Goal: Transaction & Acquisition: Purchase product/service

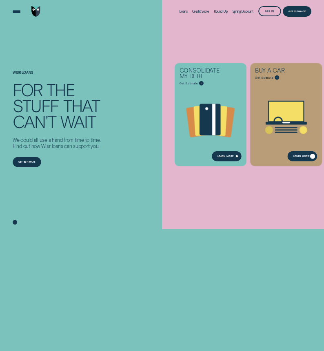
click at [290, 155] on div "Learn More" at bounding box center [303, 156] width 30 height 10
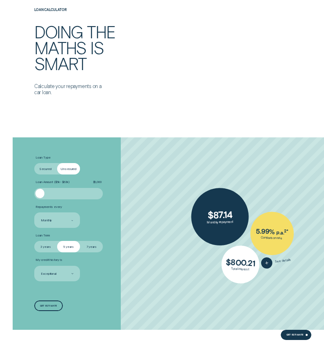
scroll to position [938, 0]
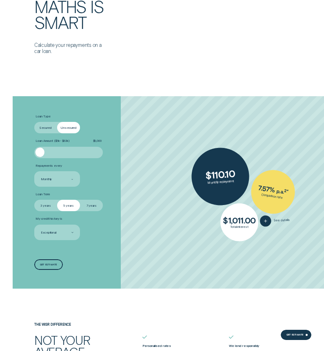
click at [50, 129] on label "Secured" at bounding box center [45, 127] width 23 height 11
click at [34, 122] on input "Secured" at bounding box center [34, 122] width 0 height 0
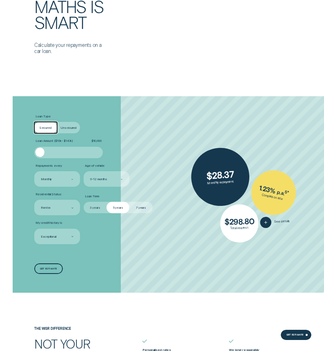
click at [71, 150] on div at bounding box center [68, 152] width 57 height 9
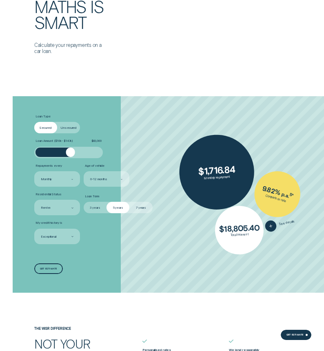
click at [97, 142] on span "$ 83,000" at bounding box center [96, 141] width 11 height 4
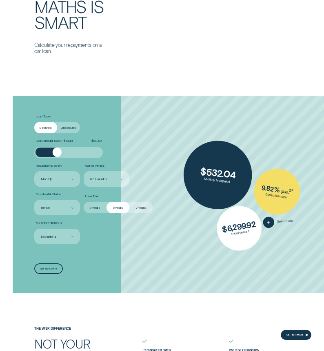
drag, startPoint x: 67, startPoint y: 156, endPoint x: 57, endPoint y: 157, distance: 9.8
click at [57, 157] on div at bounding box center [68, 152] width 57 height 9
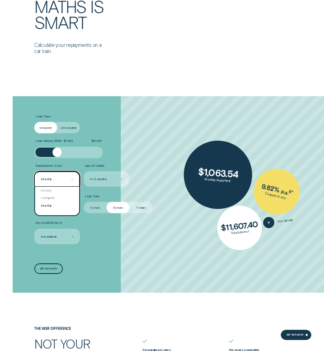
click at [68, 182] on div "Monthly" at bounding box center [57, 179] width 46 height 16
click at [68, 182] on div "Monthly" at bounding box center [56, 179] width 33 height 5
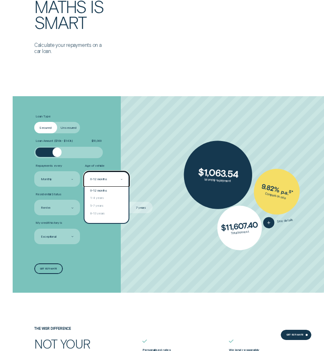
click at [97, 183] on div "0-12 months" at bounding box center [107, 179] width 46 height 16
click at [113, 181] on div "0-12 months" at bounding box center [105, 179] width 33 height 5
click at [107, 213] on div "8-13 years" at bounding box center [106, 214] width 44 height 8
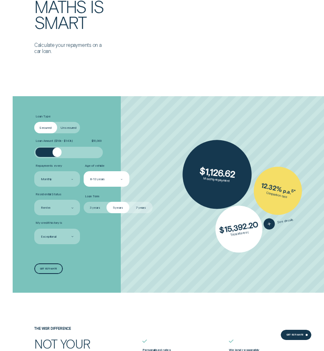
click at [114, 168] on label "Age of vehicle" at bounding box center [107, 166] width 46 height 4
click at [113, 173] on div "8-13 years" at bounding box center [107, 179] width 46 height 16
click at [130, 146] on li "Loan Amount ( $10k - $147k ) $ 51,000" at bounding box center [86, 148] width 104 height 19
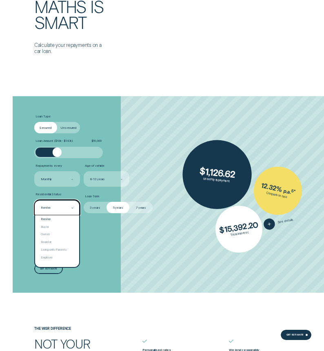
click at [58, 213] on div "Renter" at bounding box center [57, 208] width 46 height 16
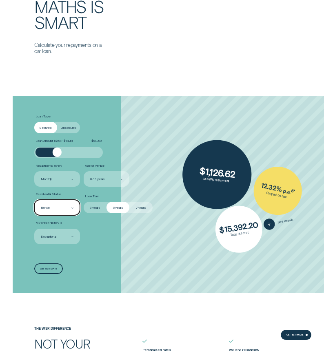
click at [58, 213] on div "Renter" at bounding box center [57, 208] width 46 height 16
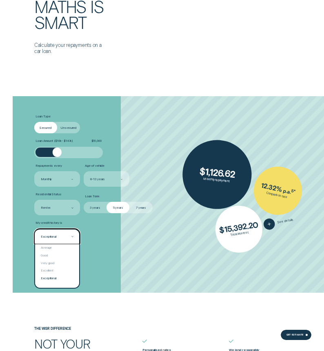
click at [70, 235] on div "Exceptional" at bounding box center [56, 236] width 33 height 5
click at [65, 248] on div "Average" at bounding box center [57, 248] width 44 height 8
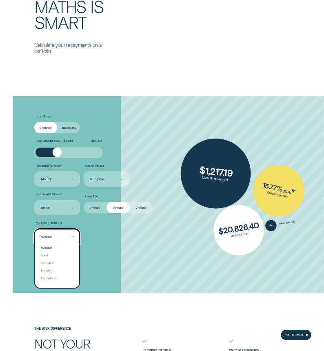
click at [51, 235] on div "Average" at bounding box center [46, 237] width 11 height 4
click at [62, 253] on div "Good" at bounding box center [57, 256] width 44 height 8
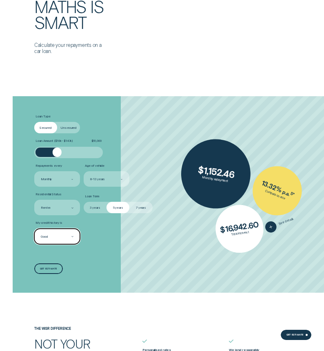
click at [53, 242] on div "Good" at bounding box center [57, 237] width 46 height 16
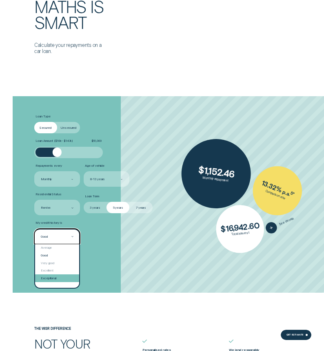
click at [55, 276] on div "Exceptional" at bounding box center [57, 279] width 44 height 8
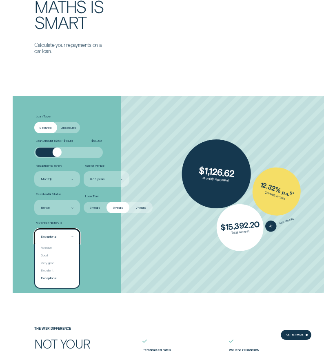
click at [66, 238] on div "Exceptional" at bounding box center [56, 236] width 33 height 5
click at [57, 255] on div "Good" at bounding box center [57, 256] width 44 height 8
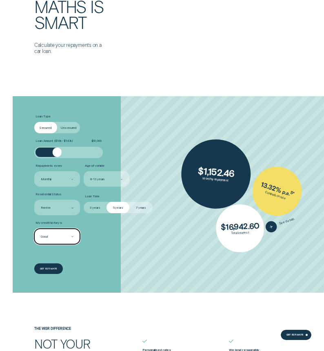
click at [47, 266] on div "Get estimate" at bounding box center [48, 269] width 29 height 10
